Goal: Information Seeking & Learning: Learn about a topic

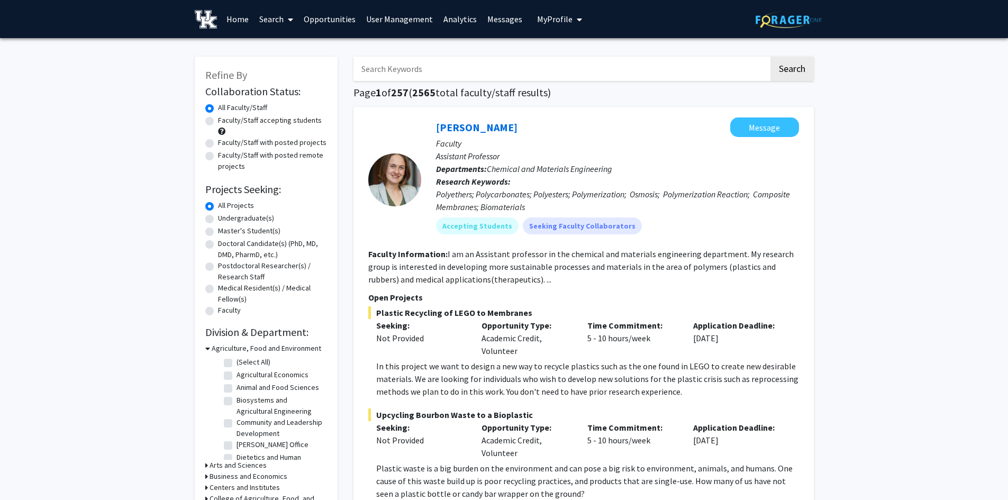
click at [391, 66] on input "Search Keywords" at bounding box center [560, 69] width 415 height 24
type input "alzheimer"
click at [770, 57] on button "Search" at bounding box center [791, 69] width 43 height 24
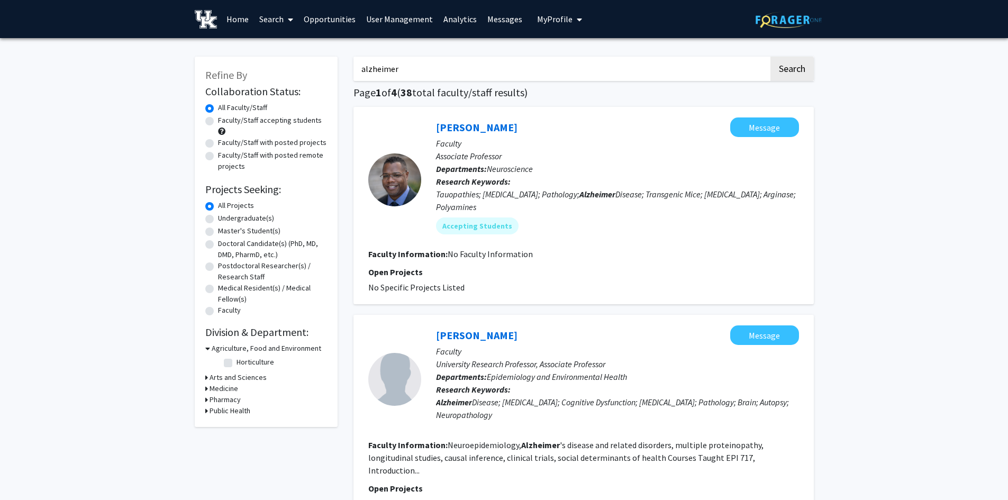
click at [393, 21] on link "User Management" at bounding box center [399, 19] width 77 height 37
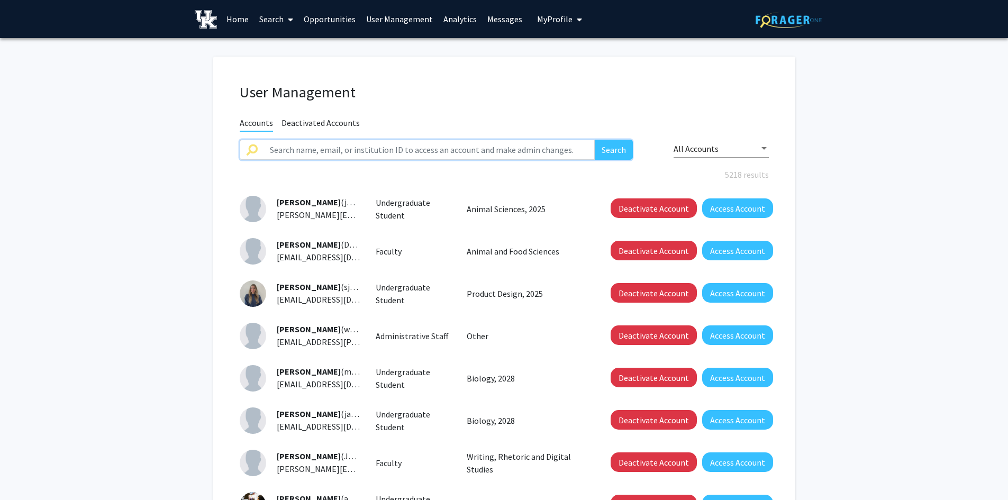
click at [380, 148] on input "text" at bounding box center [429, 150] width 332 height 20
type input "[PERSON_NAME]"
click at [594, 140] on button "Search" at bounding box center [613, 150] width 38 height 20
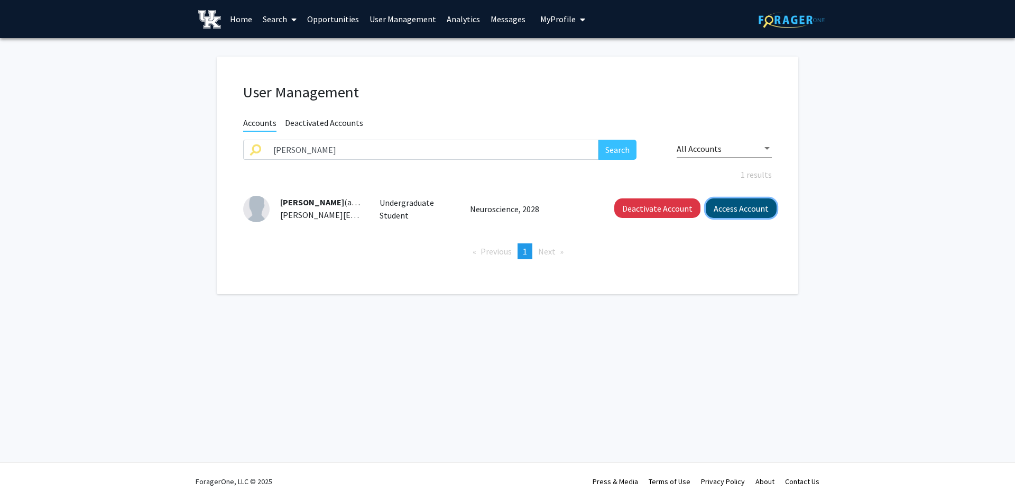
click at [731, 206] on button "Access Account" at bounding box center [741, 208] width 71 height 20
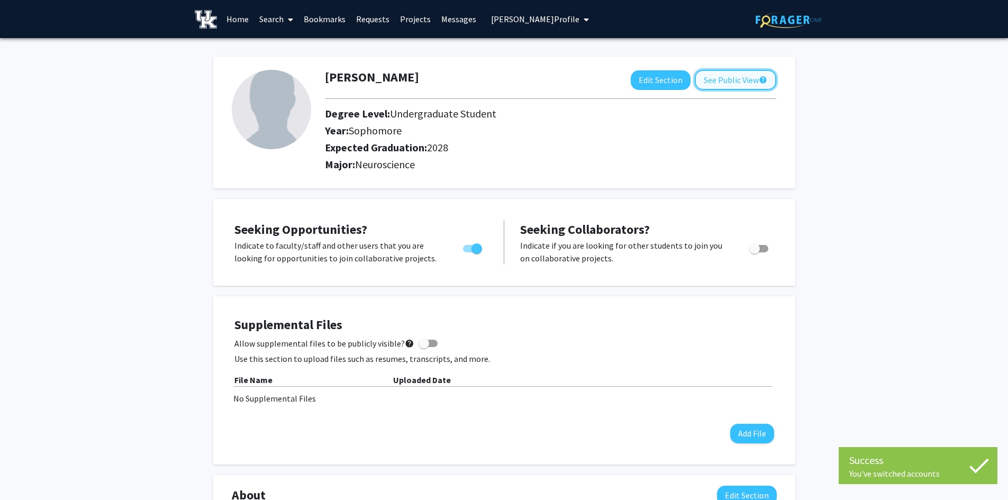
click at [721, 81] on button "See Public View help" at bounding box center [734, 80] width 81 height 20
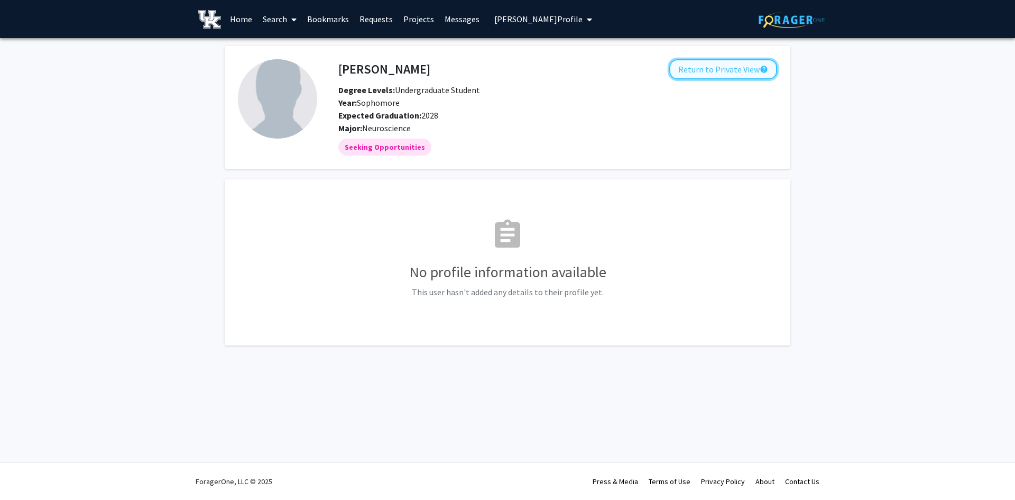
click at [739, 70] on button "Return to Private View help" at bounding box center [724, 69] width 108 height 20
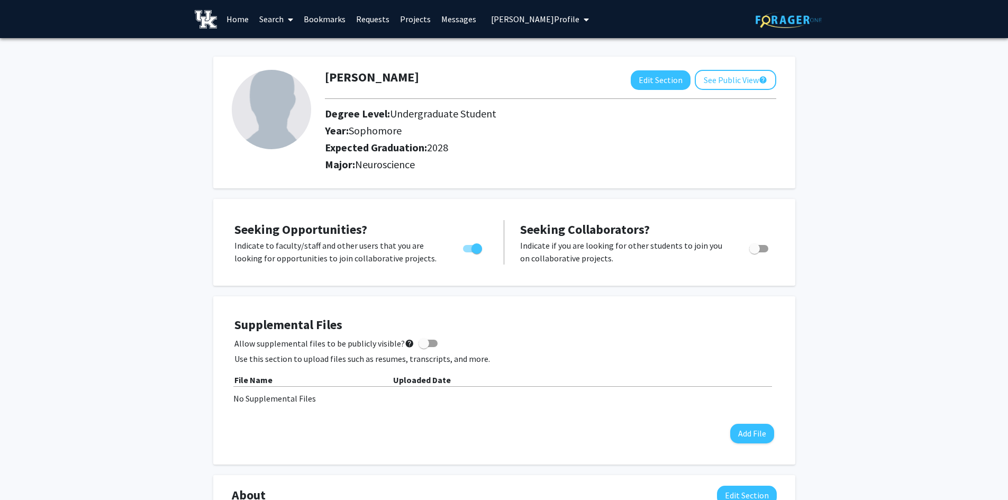
click at [276, 22] on link "Search" at bounding box center [276, 19] width 44 height 37
click at [281, 52] on span "Faculty/Staff" at bounding box center [293, 48] width 78 height 21
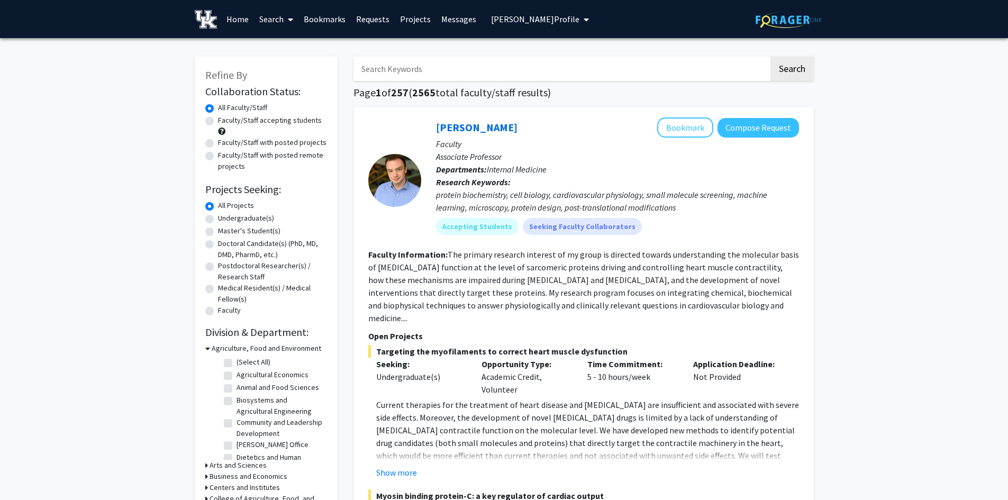
click at [218, 123] on label "Faculty/Staff accepting students" at bounding box center [270, 120] width 104 height 11
click at [218, 122] on input "Faculty/Staff accepting students" at bounding box center [221, 118] width 7 height 7
radio input "true"
click at [218, 144] on label "Faculty/Staff with posted projects" at bounding box center [272, 142] width 108 height 11
click at [218, 144] on input "Faculty/Staff with posted projects" at bounding box center [221, 140] width 7 height 7
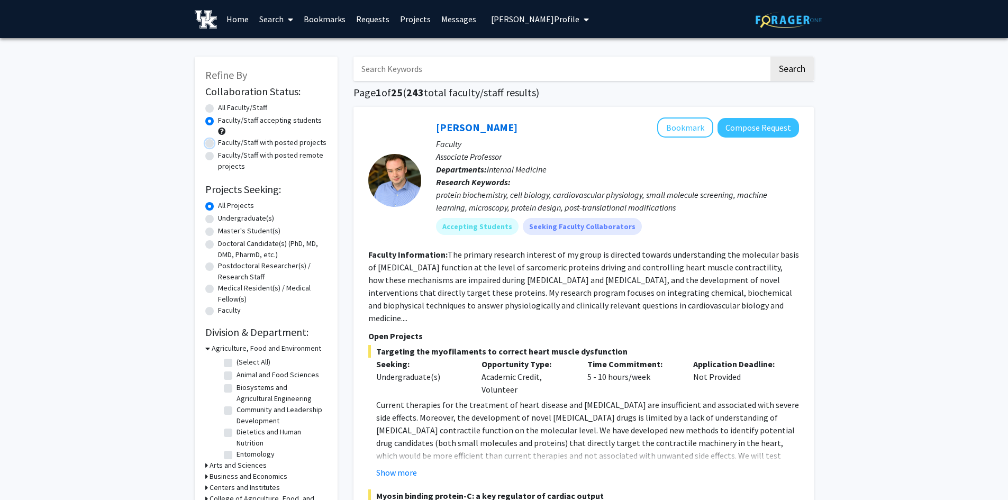
radio input "true"
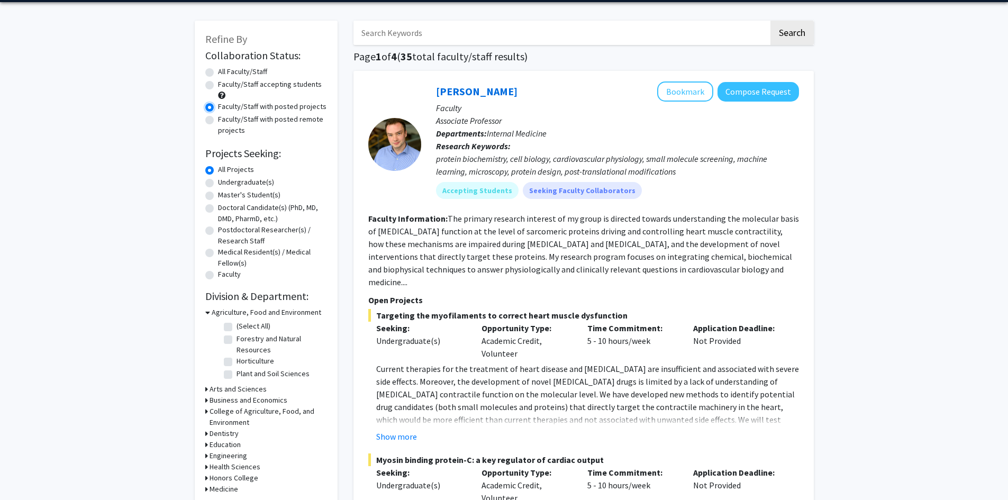
scroll to position [53, 0]
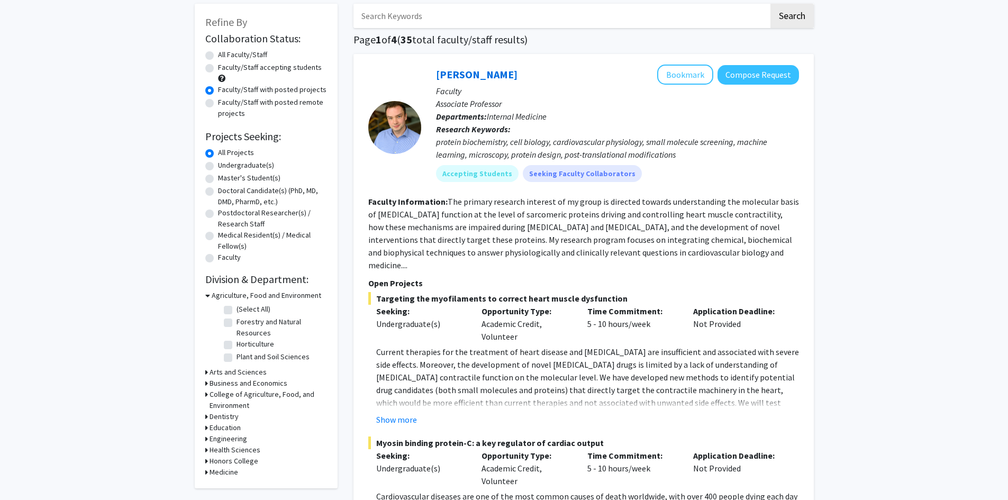
click at [218, 166] on label "Undergraduate(s)" at bounding box center [246, 165] width 56 height 11
click at [218, 166] on input "Undergraduate(s)" at bounding box center [221, 163] width 7 height 7
radio input "true"
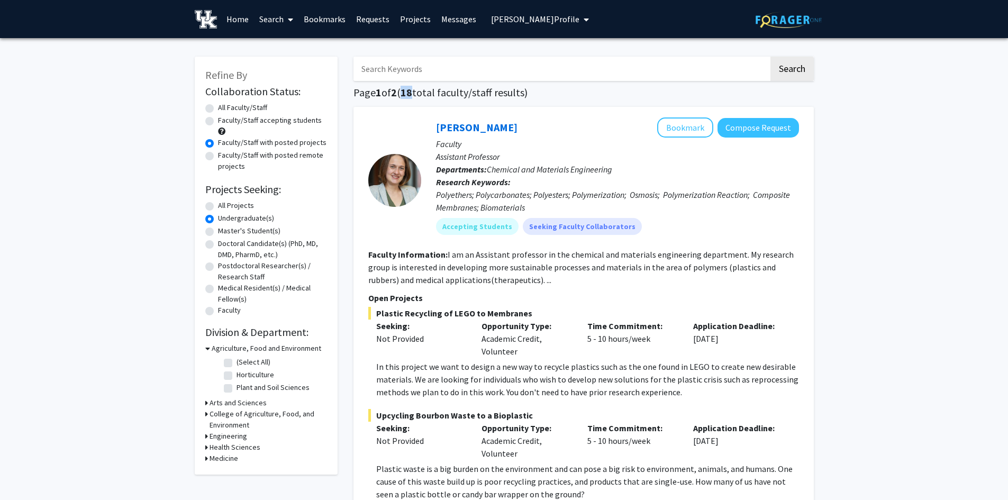
drag, startPoint x: 418, startPoint y: 93, endPoint x: 405, endPoint y: 94, distance: 12.8
click at [405, 94] on h1 "Page 1 of 2 ( 18 total faculty/staff results)" at bounding box center [583, 92] width 460 height 13
click at [218, 109] on label "All Faculty/Staff" at bounding box center [242, 107] width 49 height 11
click at [218, 109] on input "All Faculty/Staff" at bounding box center [221, 105] width 7 height 7
radio input "true"
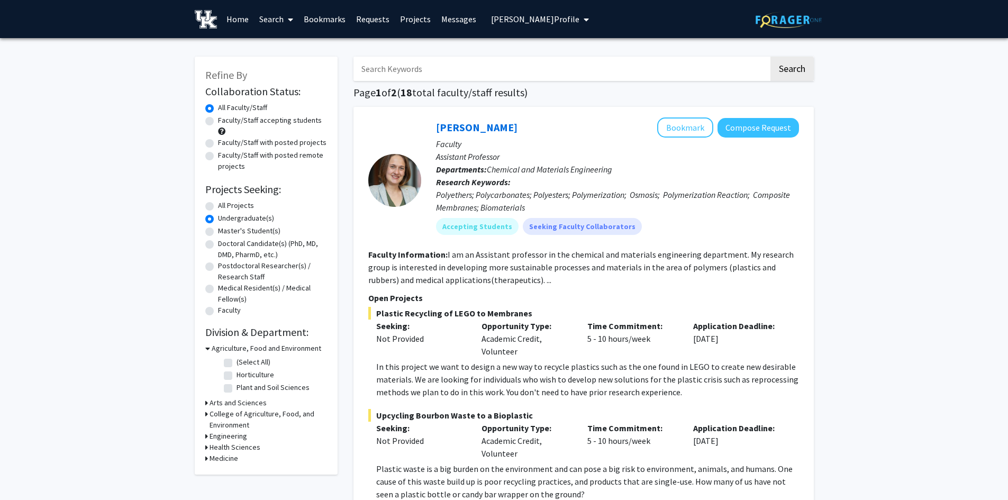
click at [218, 207] on label "All Projects" at bounding box center [236, 205] width 36 height 11
click at [218, 207] on input "All Projects" at bounding box center [221, 203] width 7 height 7
radio input "true"
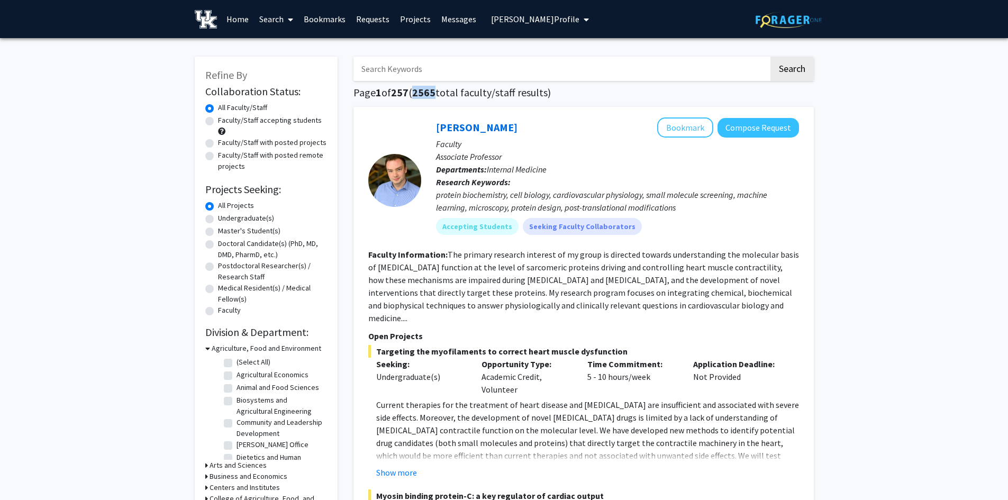
drag, startPoint x: 439, startPoint y: 94, endPoint x: 416, endPoint y: 96, distance: 23.4
click at [416, 96] on h1 "Page 1 of 257 ( 2565 total faculty/staff results)" at bounding box center [583, 92] width 460 height 13
click at [218, 219] on label "Undergraduate(s)" at bounding box center [246, 218] width 56 height 11
click at [218, 219] on input "Undergraduate(s)" at bounding box center [221, 216] width 7 height 7
radio input "true"
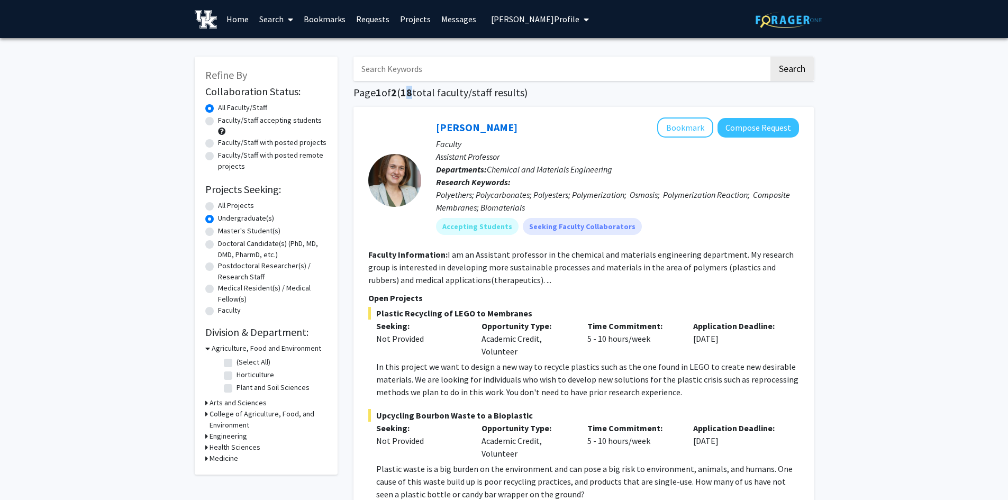
drag, startPoint x: 417, startPoint y: 94, endPoint x: 409, endPoint y: 96, distance: 8.4
click at [409, 96] on span "18" at bounding box center [406, 92] width 12 height 13
click at [218, 208] on label "All Projects" at bounding box center [236, 205] width 36 height 11
click at [218, 207] on input "All Projects" at bounding box center [221, 203] width 7 height 7
radio input "true"
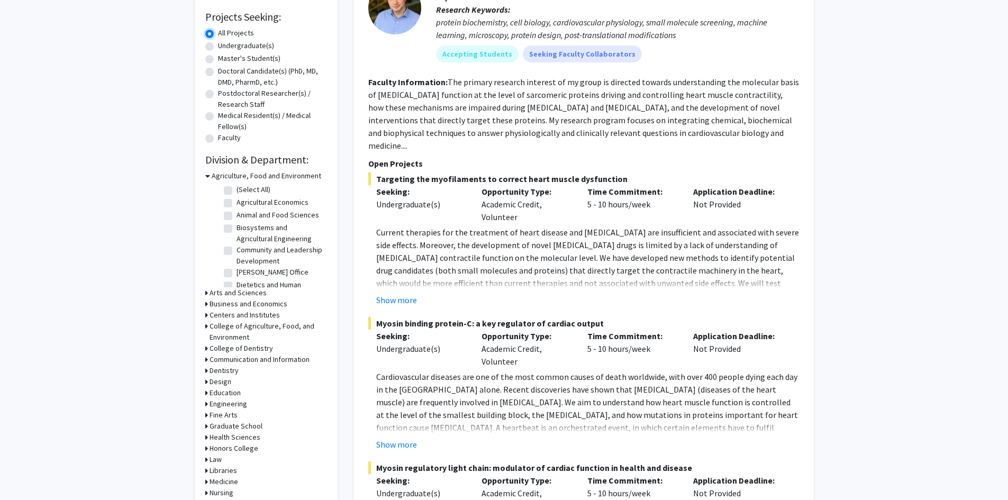
scroll to position [212, 0]
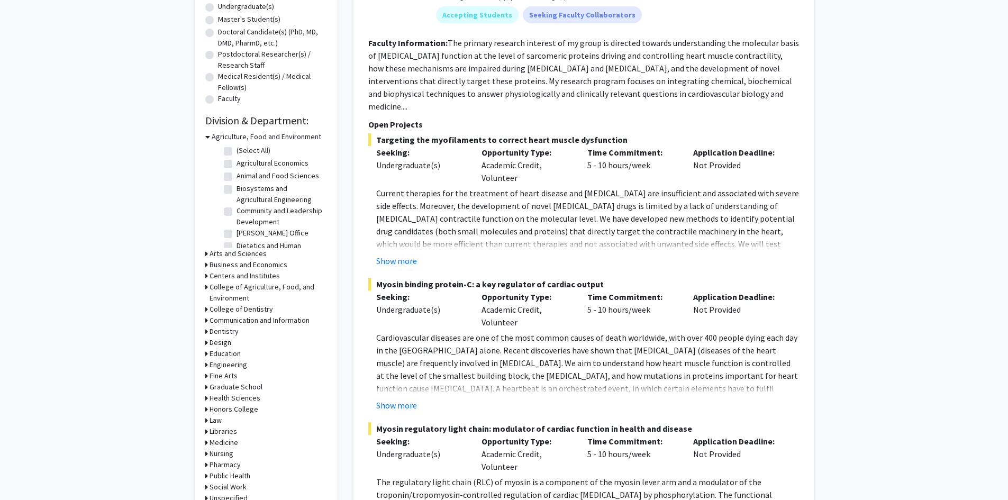
click at [204, 136] on div "Refine By Collaboration Status: Collaboration Status All Faculty/Staff Collabor…" at bounding box center [266, 179] width 143 height 669
click at [207, 137] on icon at bounding box center [207, 136] width 5 height 11
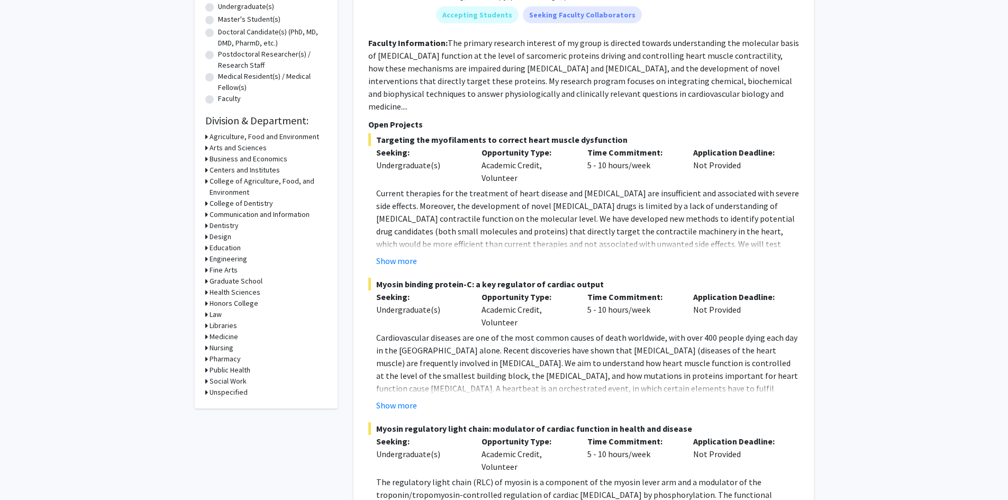
click at [206, 336] on icon at bounding box center [206, 336] width 3 height 11
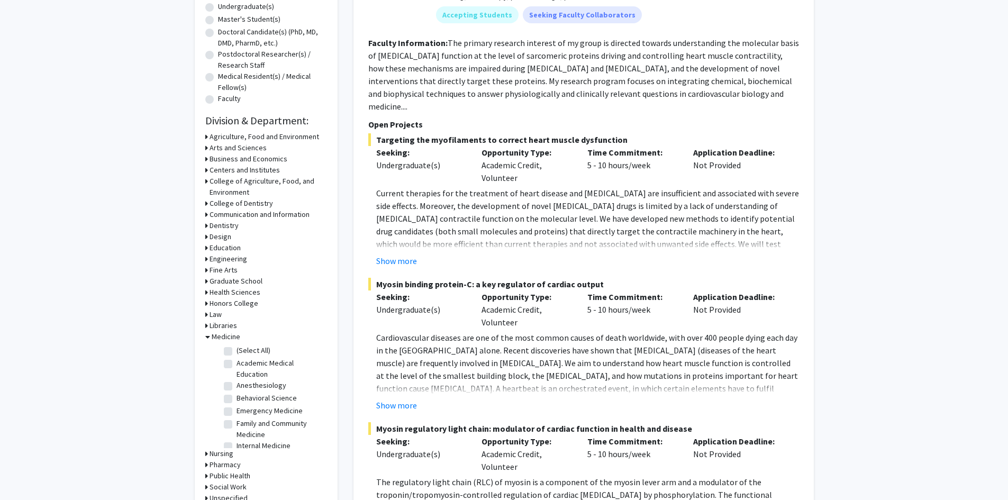
click at [236, 353] on label "(Select All)" at bounding box center [253, 350] width 34 height 11
click at [236, 352] on input "(Select All)" at bounding box center [239, 348] width 7 height 7
checkbox input "true"
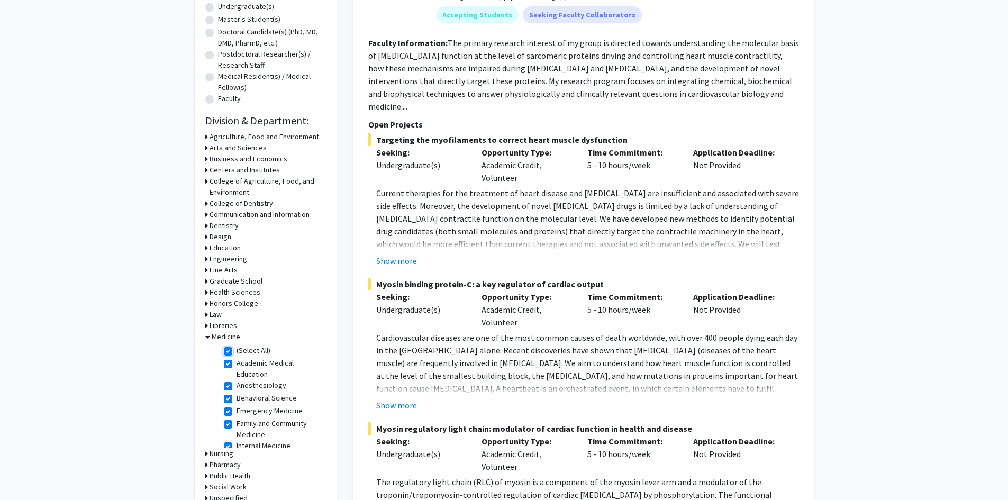
checkbox input "true"
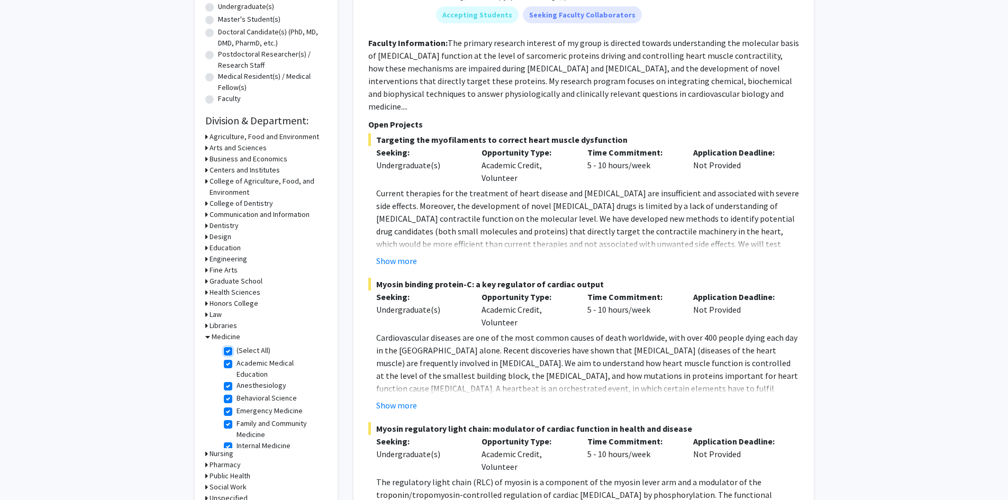
checkbox input "true"
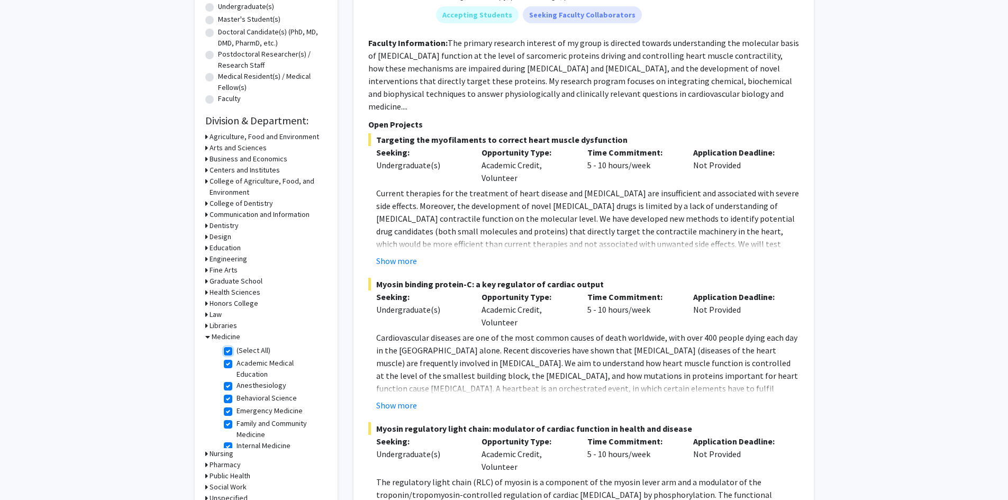
checkbox input "true"
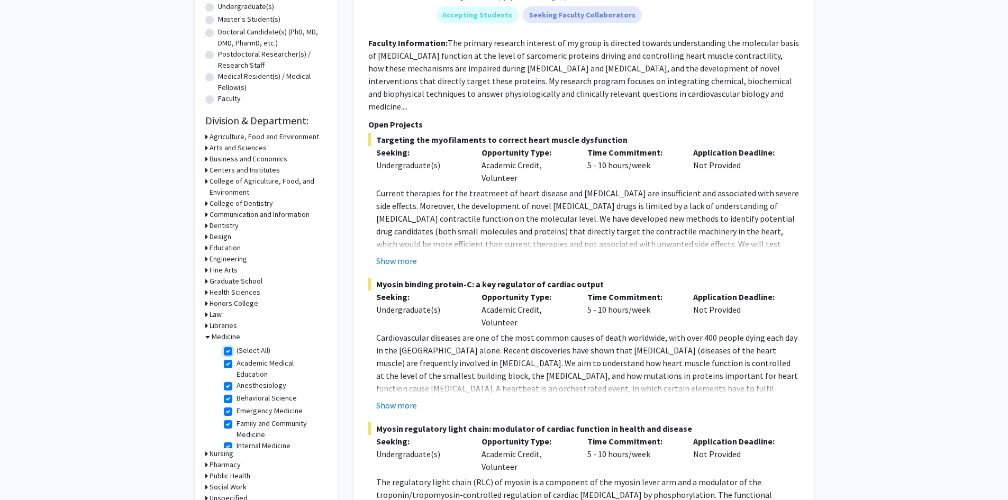
checkbox input "true"
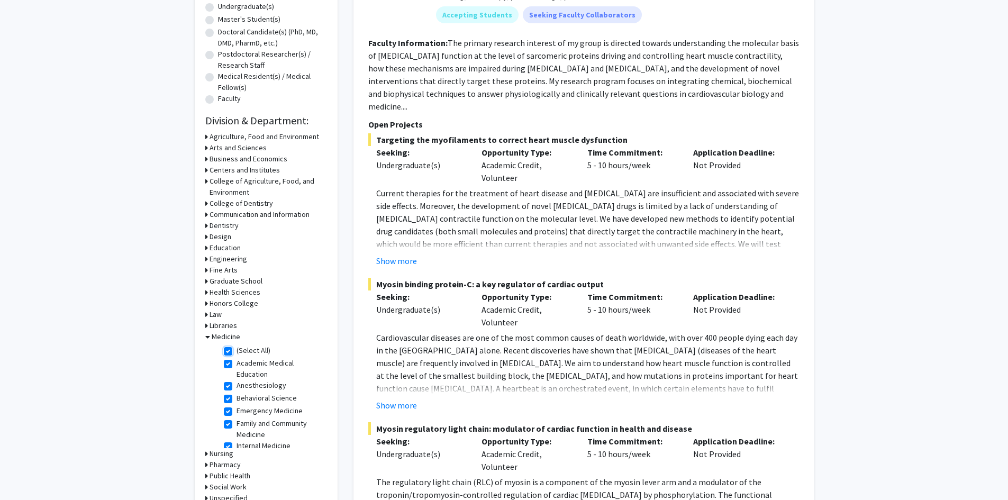
checkbox input "true"
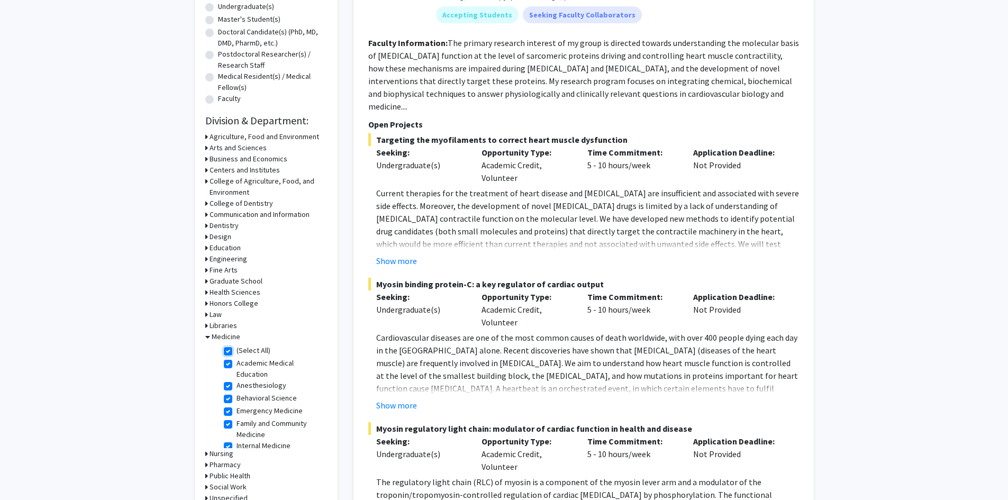
checkbox input "true"
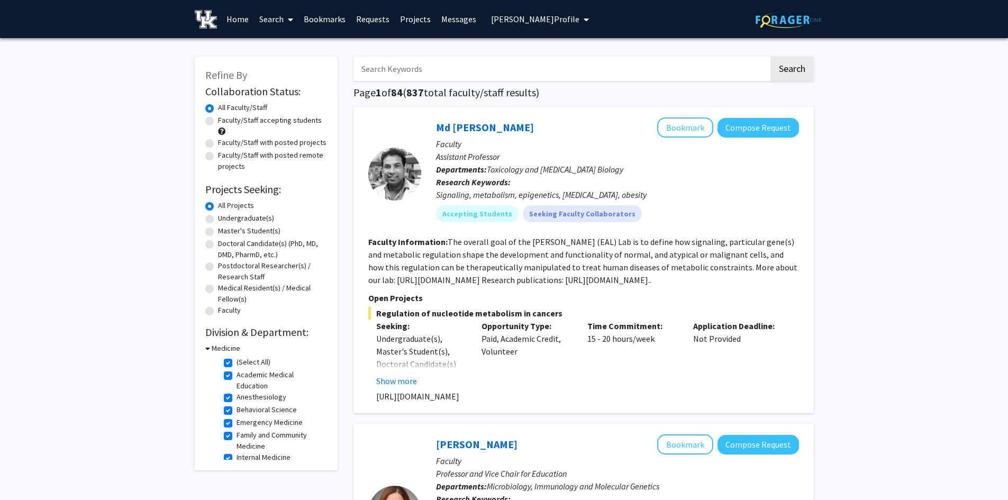
click at [399, 63] on input "Search Keywords" at bounding box center [560, 69] width 415 height 24
type input "alzheimer"
click at [795, 69] on button "Search" at bounding box center [791, 69] width 43 height 24
checkbox input "false"
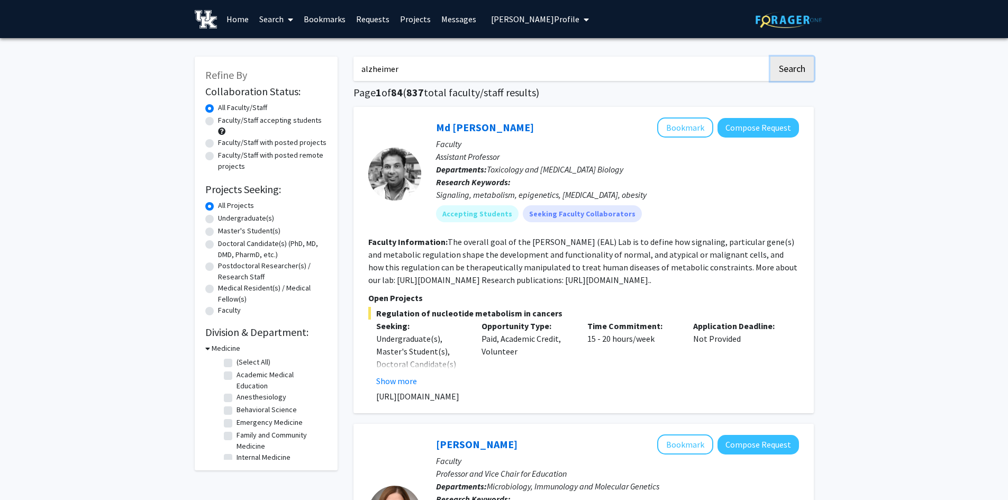
checkbox input "false"
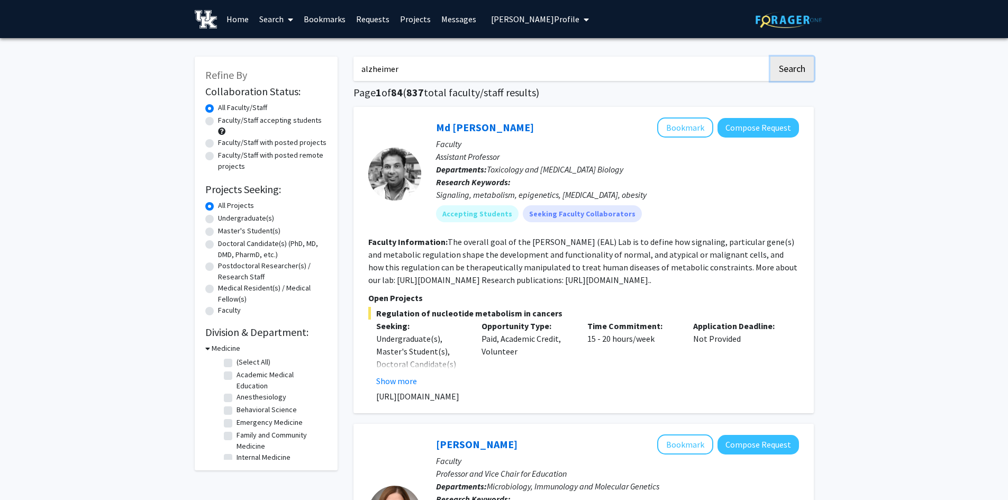
checkbox input "false"
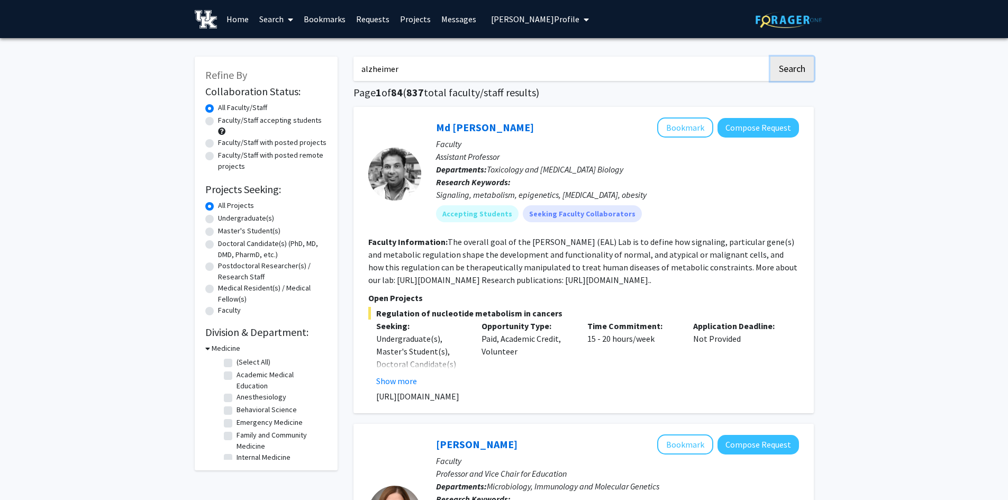
checkbox input "false"
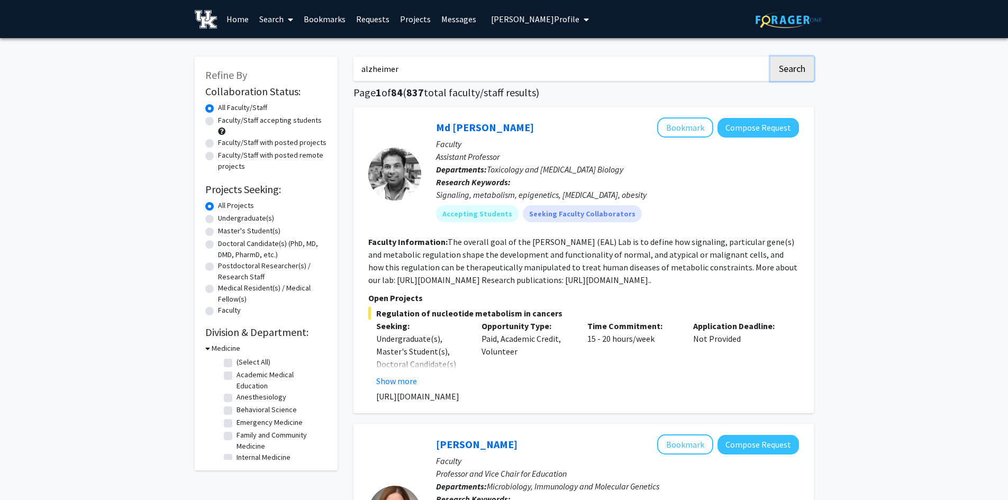
checkbox input "false"
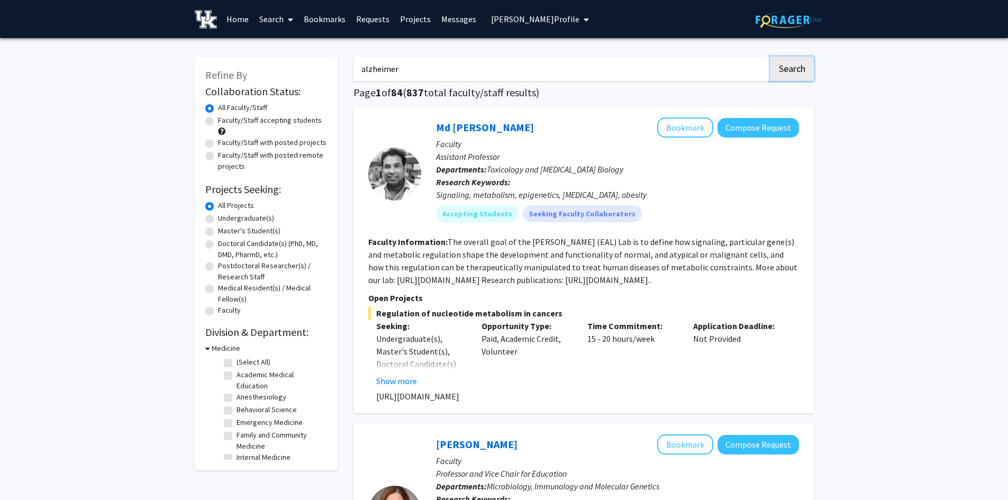
checkbox input "false"
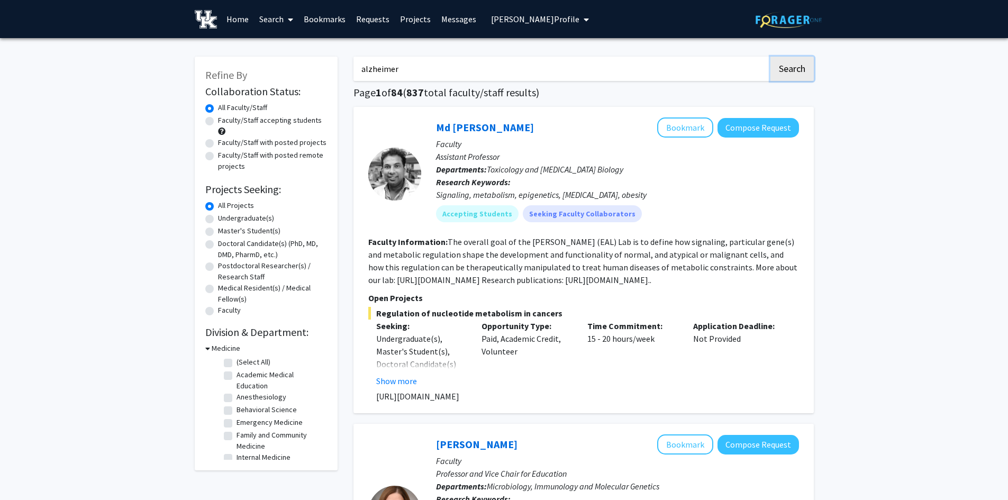
checkbox input "false"
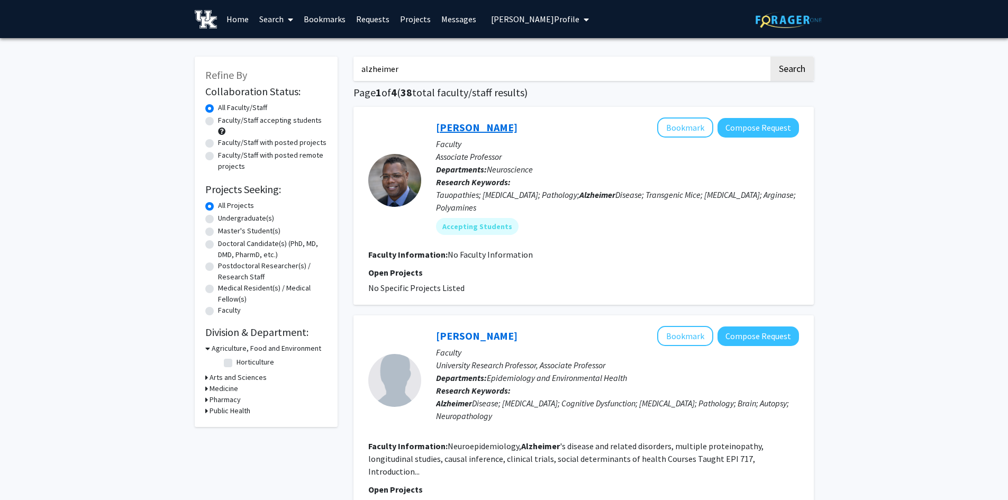
click at [462, 131] on link "Daniel Lee" at bounding box center [476, 127] width 81 height 13
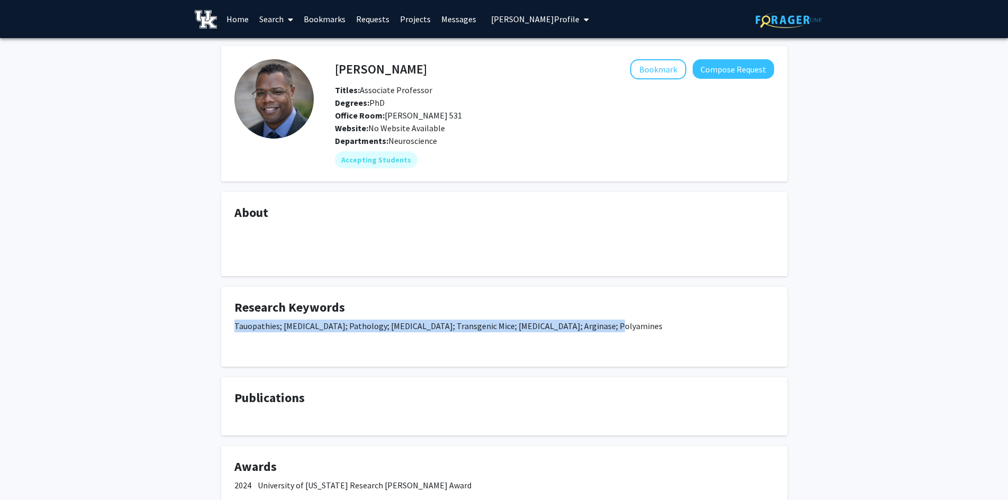
drag, startPoint x: 233, startPoint y: 326, endPoint x: 596, endPoint y: 329, distance: 362.3
click at [596, 329] on fg-card "Research Keywords Tauopathies; Amyloid; Pathology; Alzheimer Disease; Transgeni…" at bounding box center [504, 327] width 566 height 80
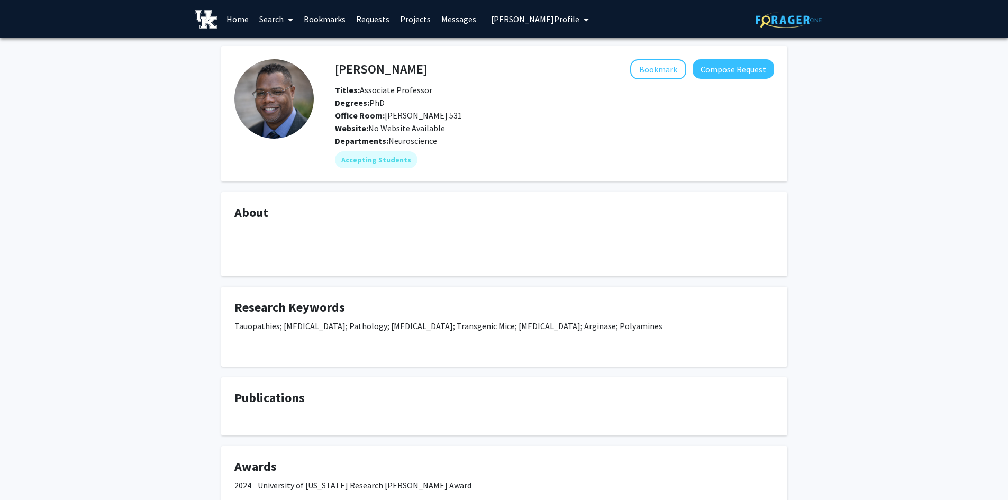
click at [502, 98] on div "Degrees: PhD" at bounding box center [550, 102] width 447 height 13
click at [671, 71] on button "Bookmark" at bounding box center [658, 69] width 56 height 20
click at [717, 76] on button "Compose Request" at bounding box center [732, 69] width 81 height 20
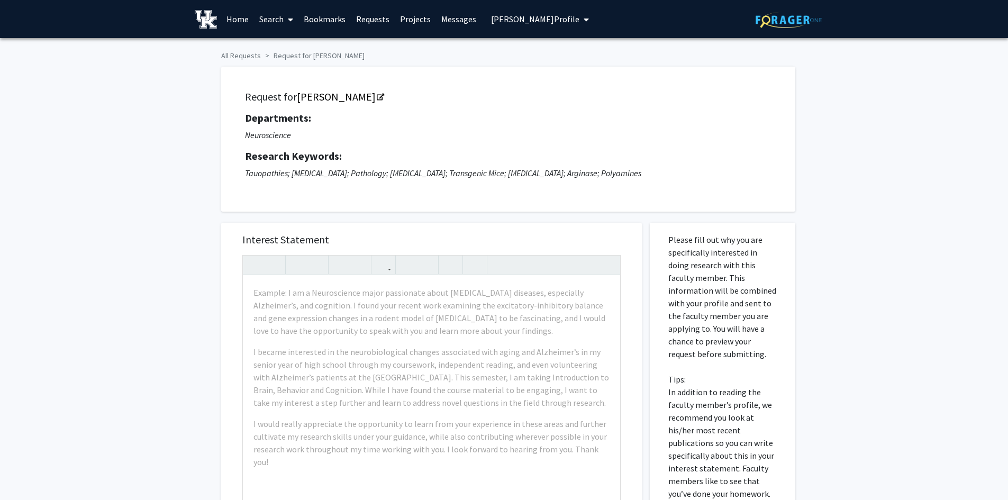
click at [277, 25] on link "Search" at bounding box center [276, 19] width 44 height 37
click at [277, 50] on span "Faculty/Staff" at bounding box center [293, 48] width 78 height 21
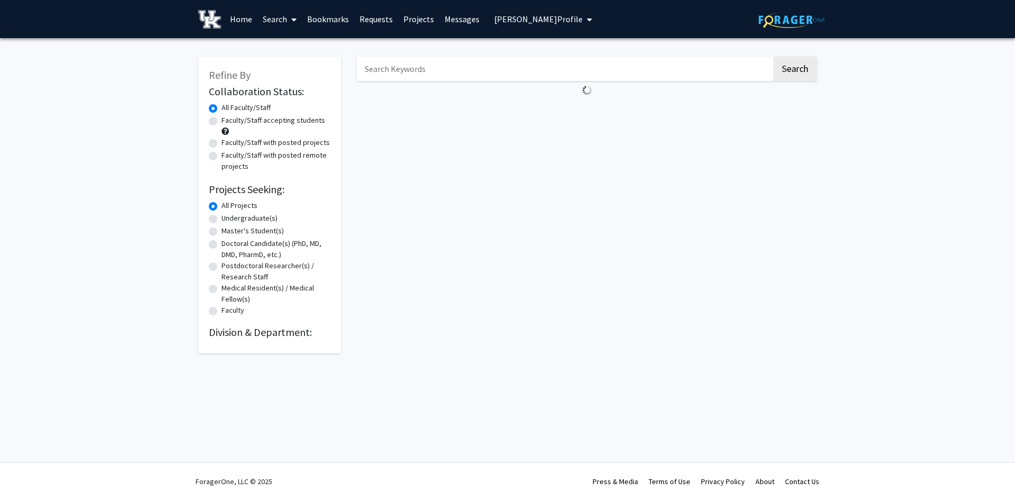
drag, startPoint x: 543, startPoint y: 151, endPoint x: 408, endPoint y: 71, distance: 157.0
click at [408, 70] on input "Search Keywords" at bounding box center [564, 69] width 415 height 24
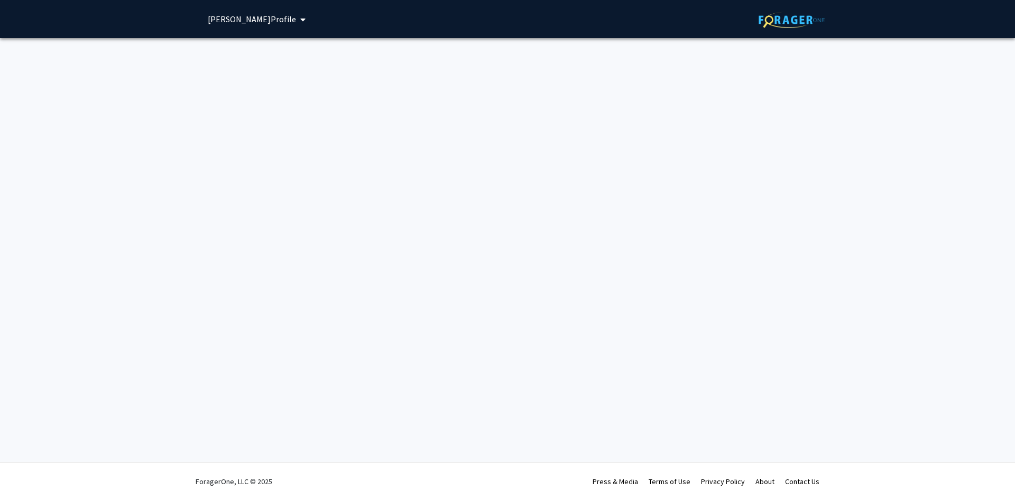
click at [246, 23] on span "[PERSON_NAME] Profile" at bounding box center [252, 19] width 88 height 11
click at [263, 46] on span "[PERSON_NAME]" at bounding box center [274, 49] width 64 height 12
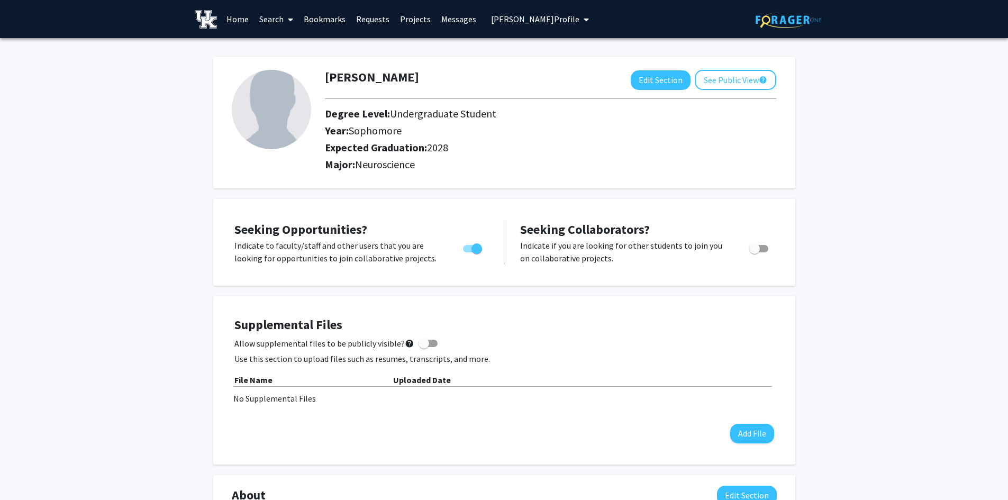
click at [273, 17] on link "Search" at bounding box center [276, 19] width 44 height 37
click at [283, 47] on span "Faculty/Staff" at bounding box center [293, 48] width 78 height 21
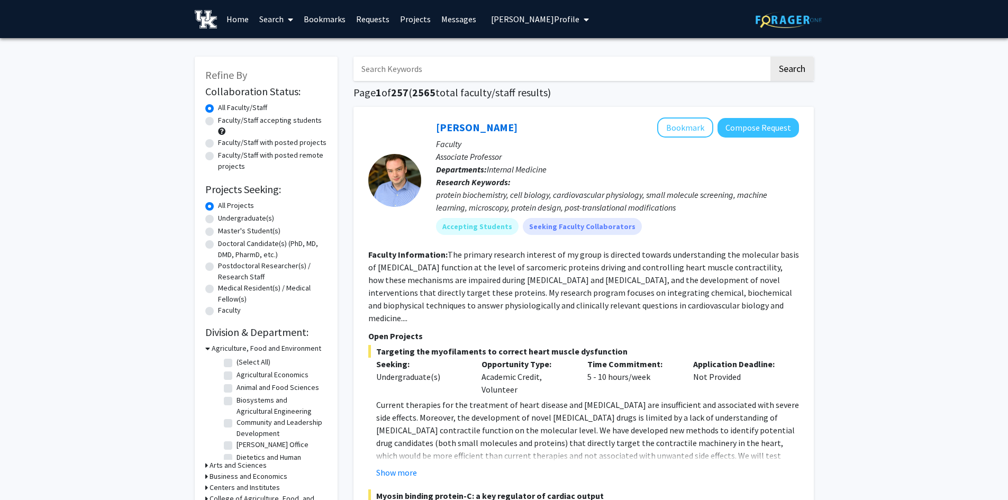
click at [377, 71] on input "Search Keywords" at bounding box center [560, 69] width 415 height 24
type input "aging"
click at [770, 57] on button "Search" at bounding box center [791, 69] width 43 height 24
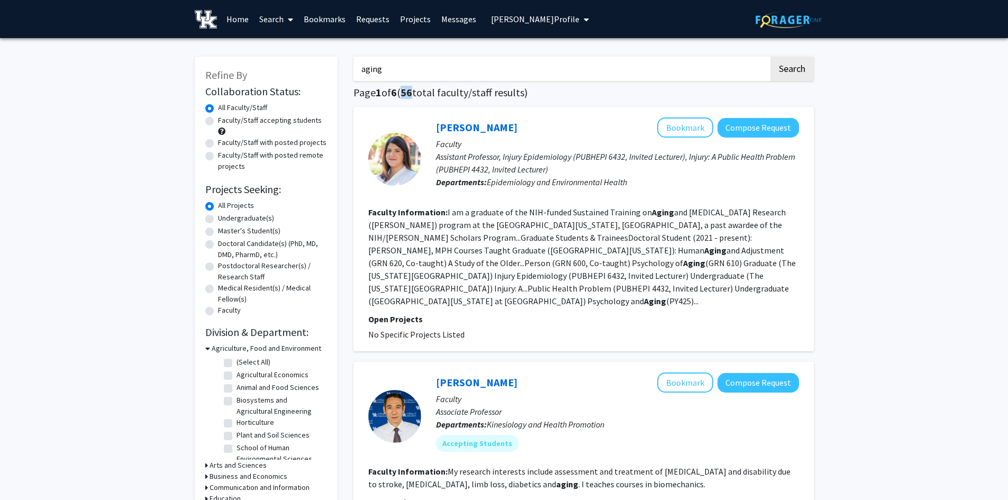
drag, startPoint x: 417, startPoint y: 94, endPoint x: 406, endPoint y: 94, distance: 11.1
click at [406, 94] on span "56" at bounding box center [406, 92] width 12 height 13
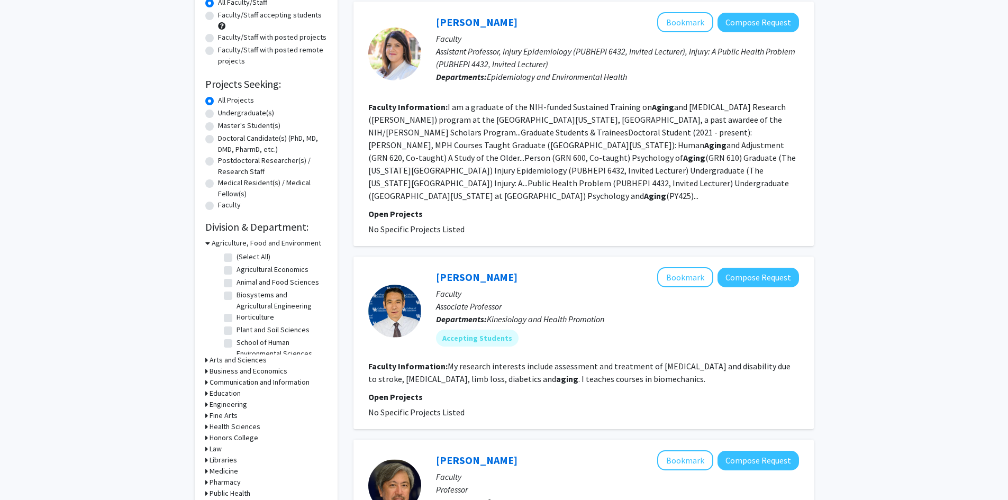
scroll to position [106, 0]
drag, startPoint x: 608, startPoint y: 306, endPoint x: 489, endPoint y: 308, distance: 119.6
click at [489, 312] on p "Departments: Kinesiology and Health Promotion" at bounding box center [617, 318] width 363 height 13
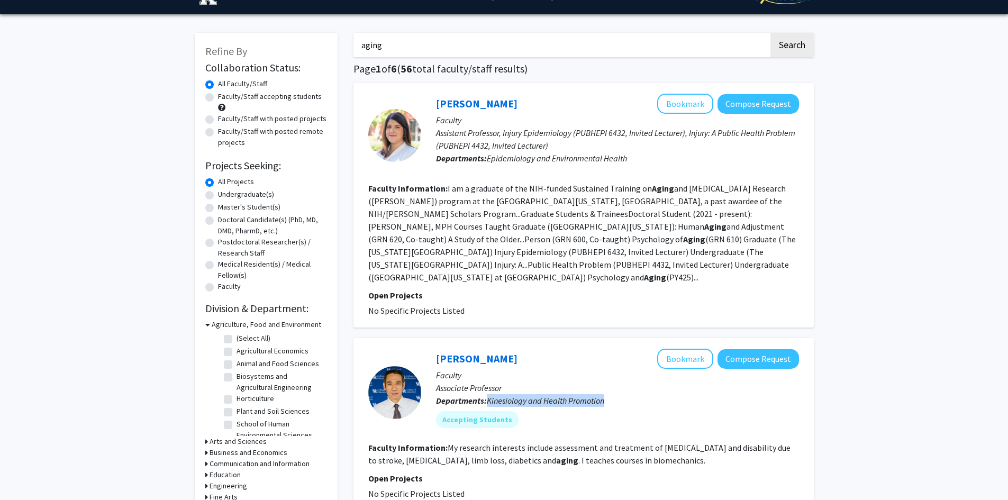
scroll to position [0, 0]
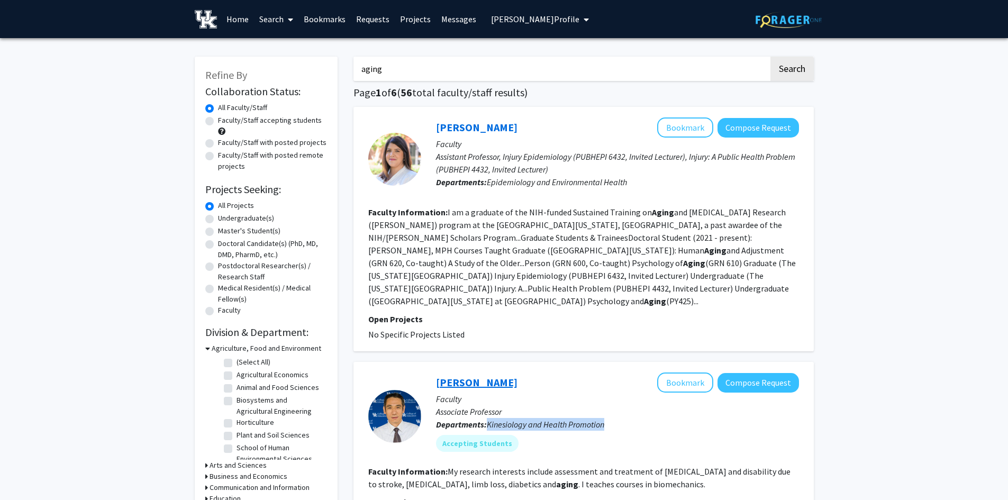
click at [451, 376] on link "[PERSON_NAME]" at bounding box center [476, 382] width 81 height 13
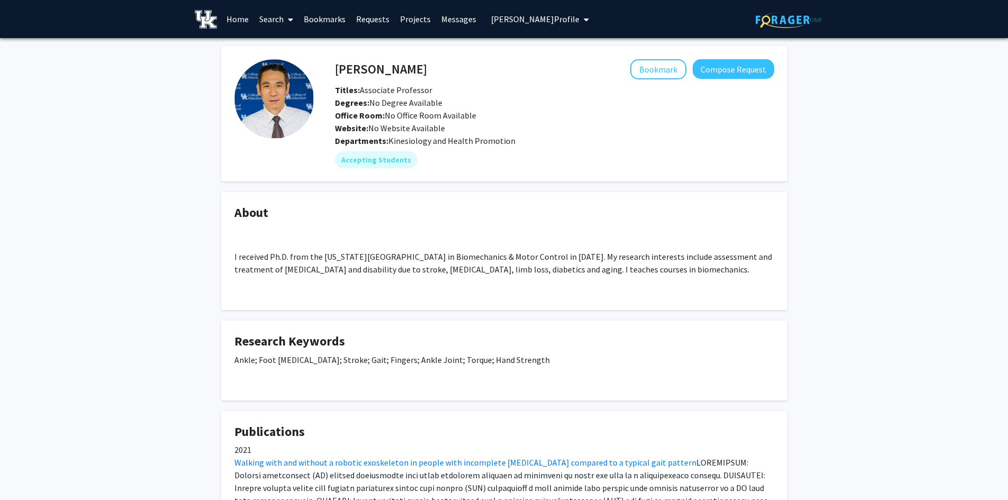
click at [263, 24] on link "Search" at bounding box center [276, 19] width 44 height 37
click at [275, 44] on span "Faculty/Staff" at bounding box center [293, 48] width 78 height 21
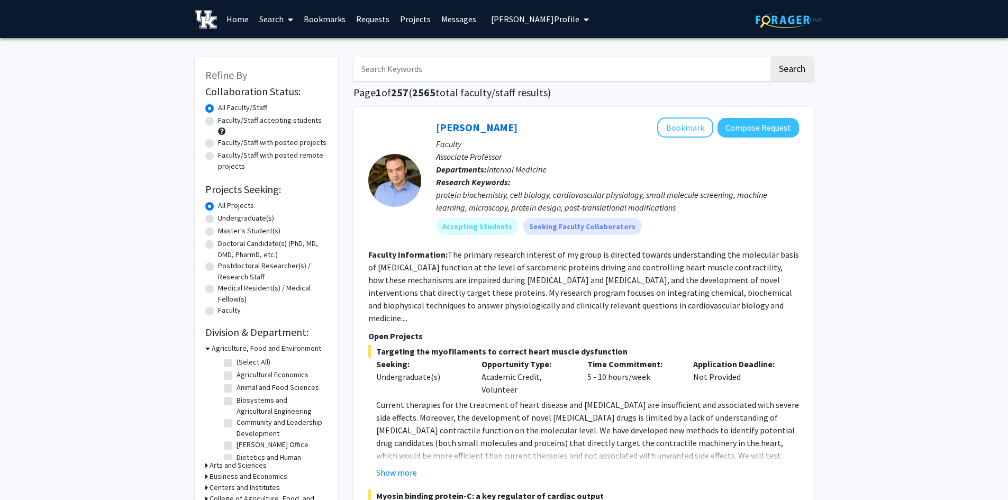
click at [411, 76] on input "Search Keywords" at bounding box center [560, 69] width 415 height 24
type input "gao"
click at [770, 57] on button "Search" at bounding box center [791, 69] width 43 height 24
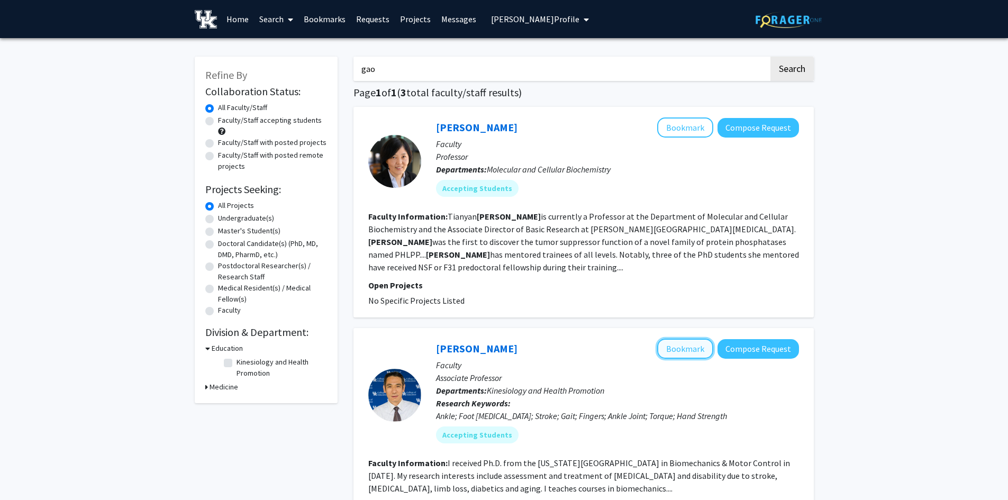
click at [691, 339] on button "Bookmark" at bounding box center [685, 348] width 56 height 20
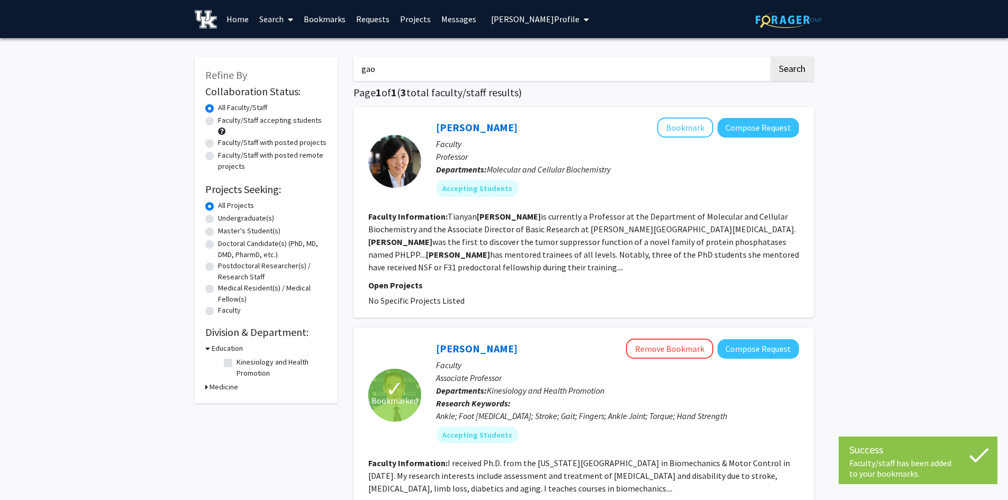
click at [509, 22] on span "[PERSON_NAME] Profile" at bounding box center [535, 19] width 88 height 11
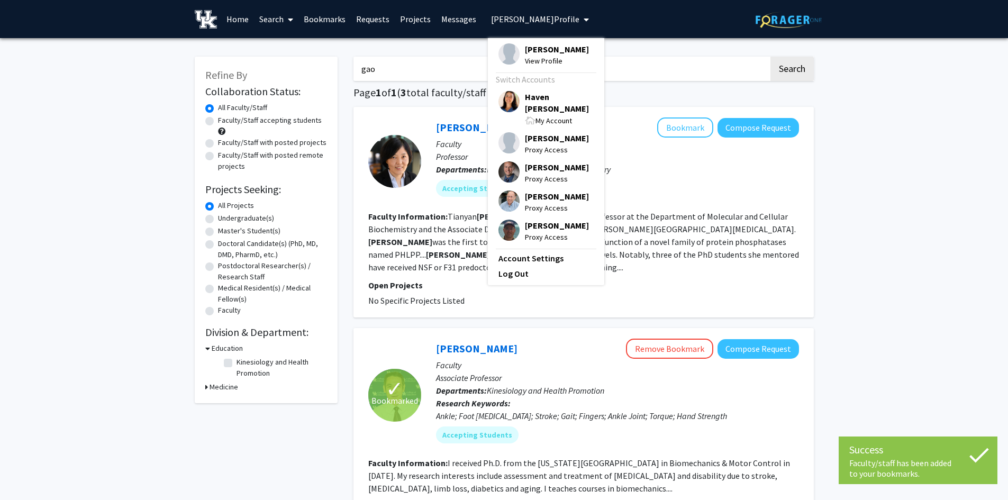
click at [538, 96] on span "Haven [PERSON_NAME]" at bounding box center [559, 102] width 69 height 23
